Goal: Use online tool/utility: Utilize a website feature to perform a specific function

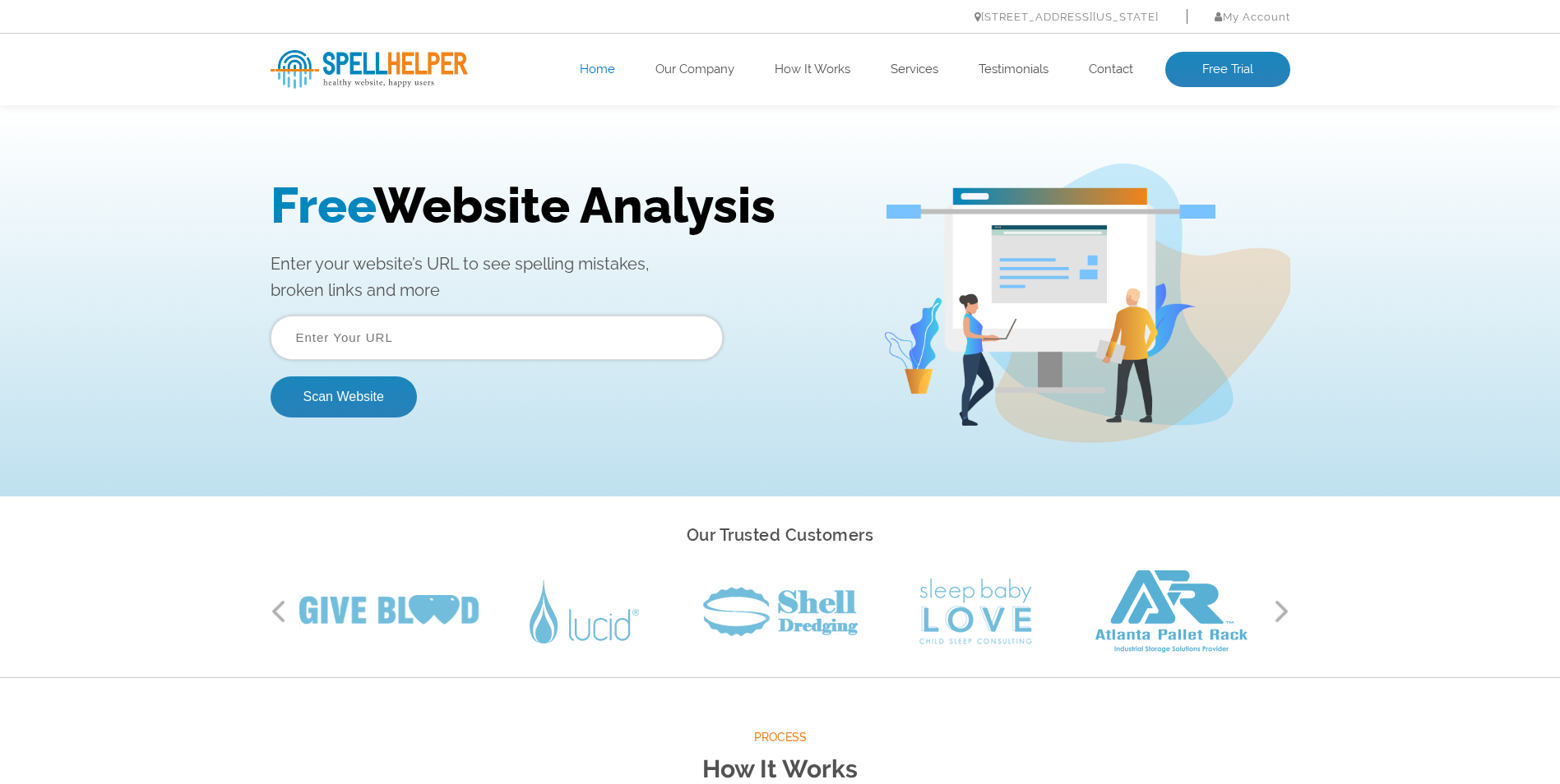
click at [479, 344] on input "text" at bounding box center [497, 338] width 452 height 45
paste input "[URL][DOMAIN_NAME]"
type input "[URL][DOMAIN_NAME]"
click at [313, 398] on button "Scan Website" at bounding box center [343, 397] width 146 height 41
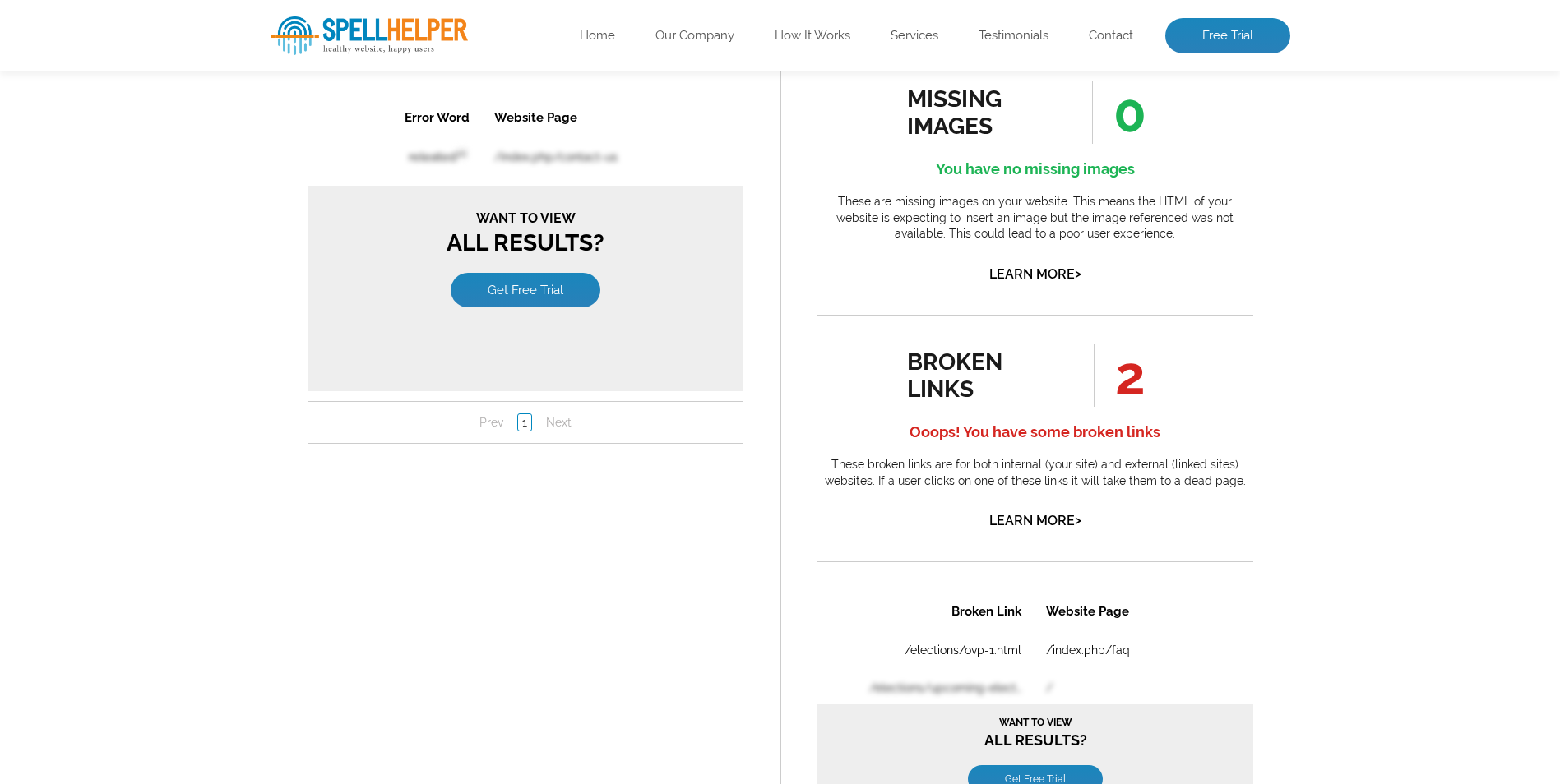
scroll to position [1316, 0]
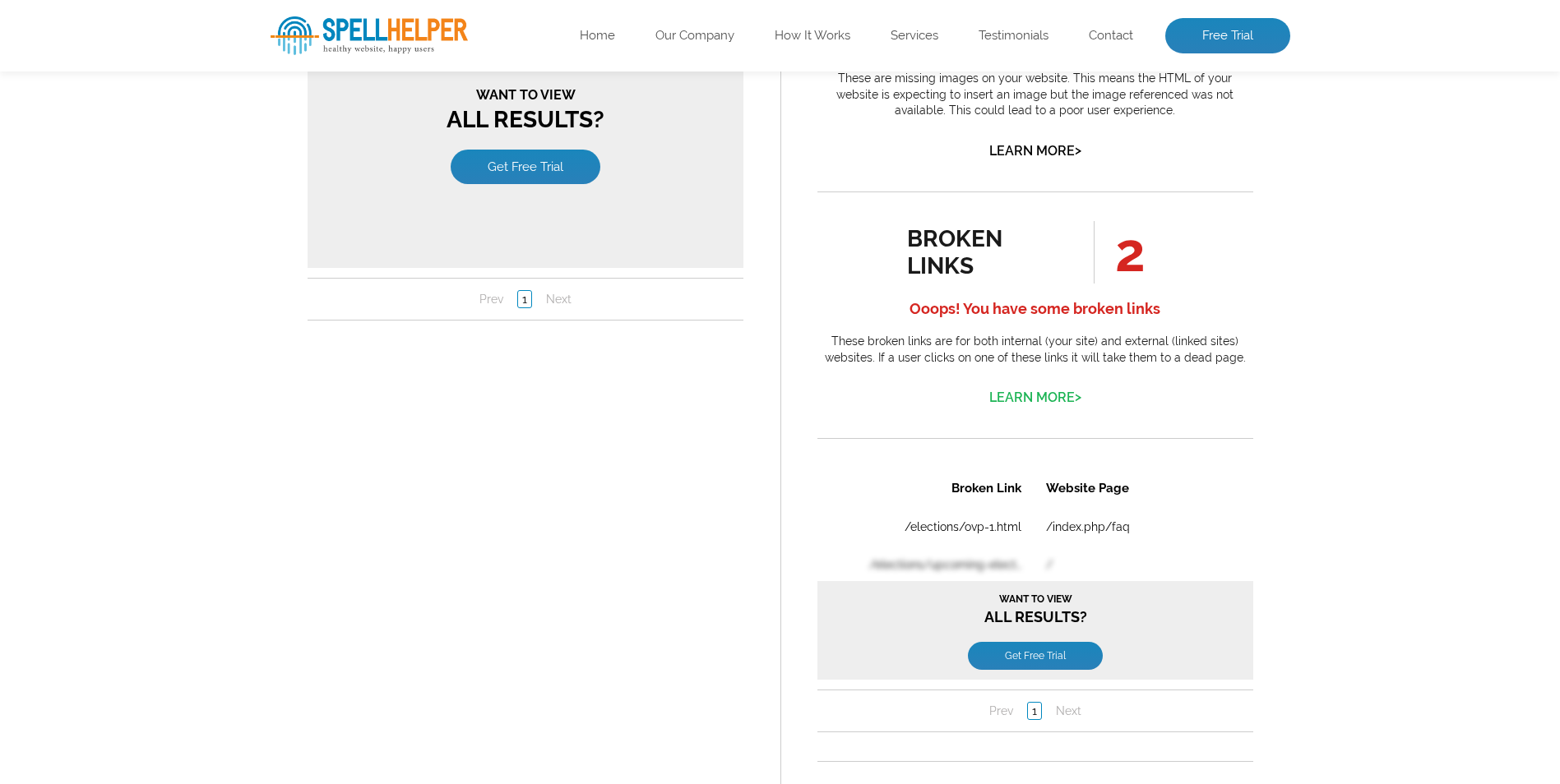
click at [1031, 395] on link "Learn More >" at bounding box center [1036, 397] width 92 height 15
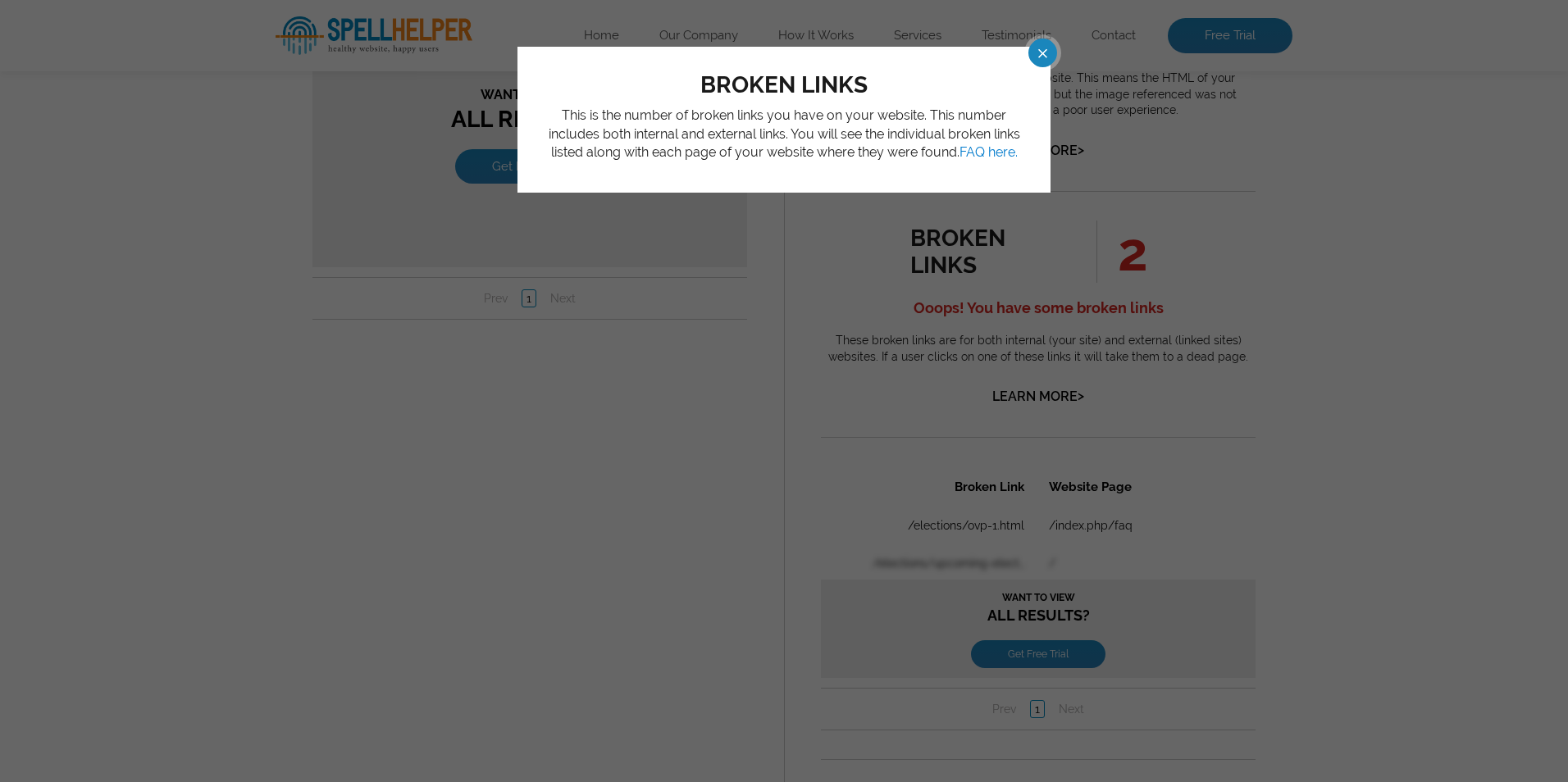
click at [1037, 54] on span at bounding box center [1028, 53] width 29 height 29
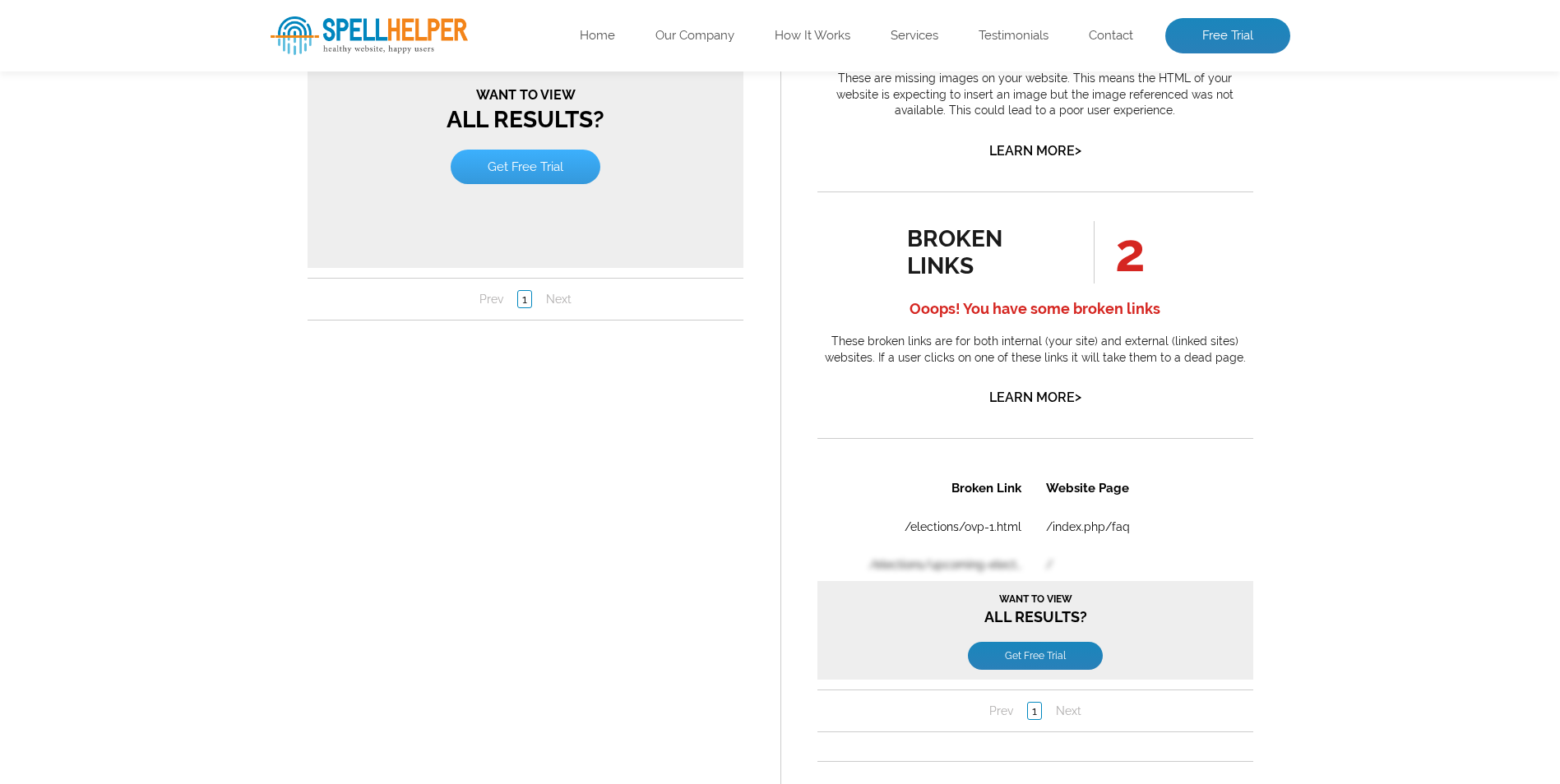
scroll to position [1233, 0]
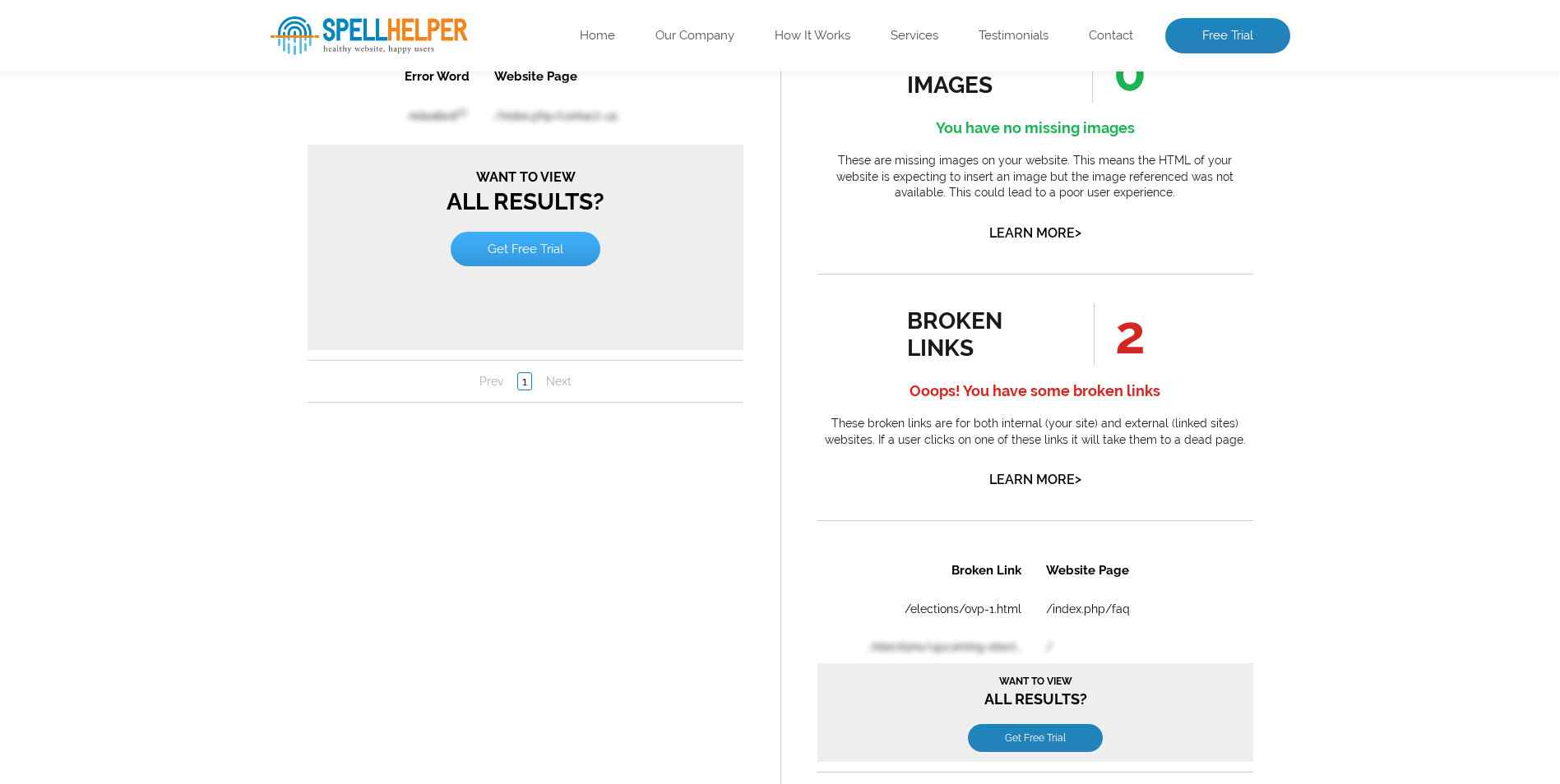
click at [557, 252] on link "Get Free Trial" at bounding box center [524, 249] width 150 height 34
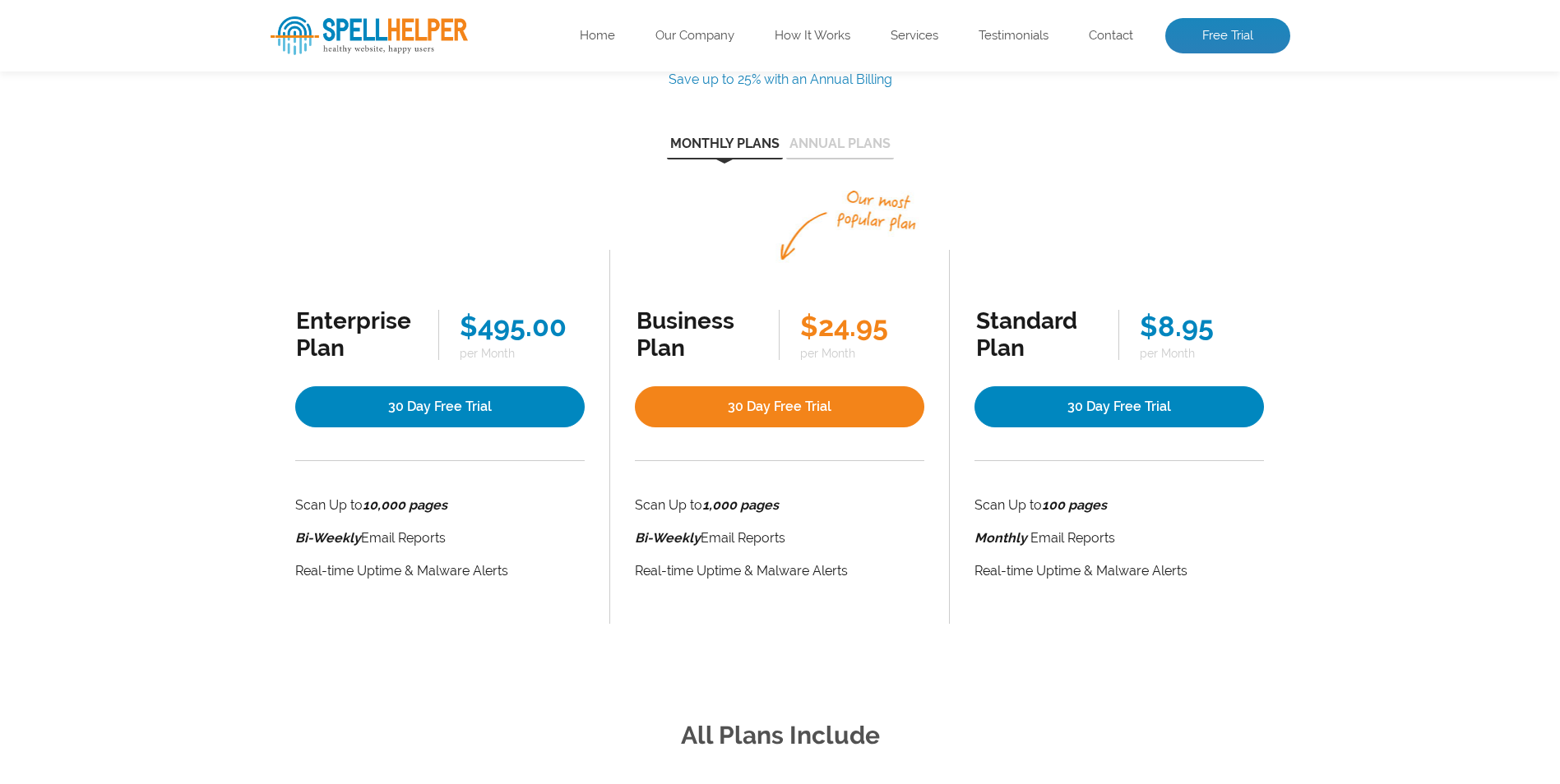
scroll to position [164, 0]
